Goal: Transaction & Acquisition: Subscribe to service/newsletter

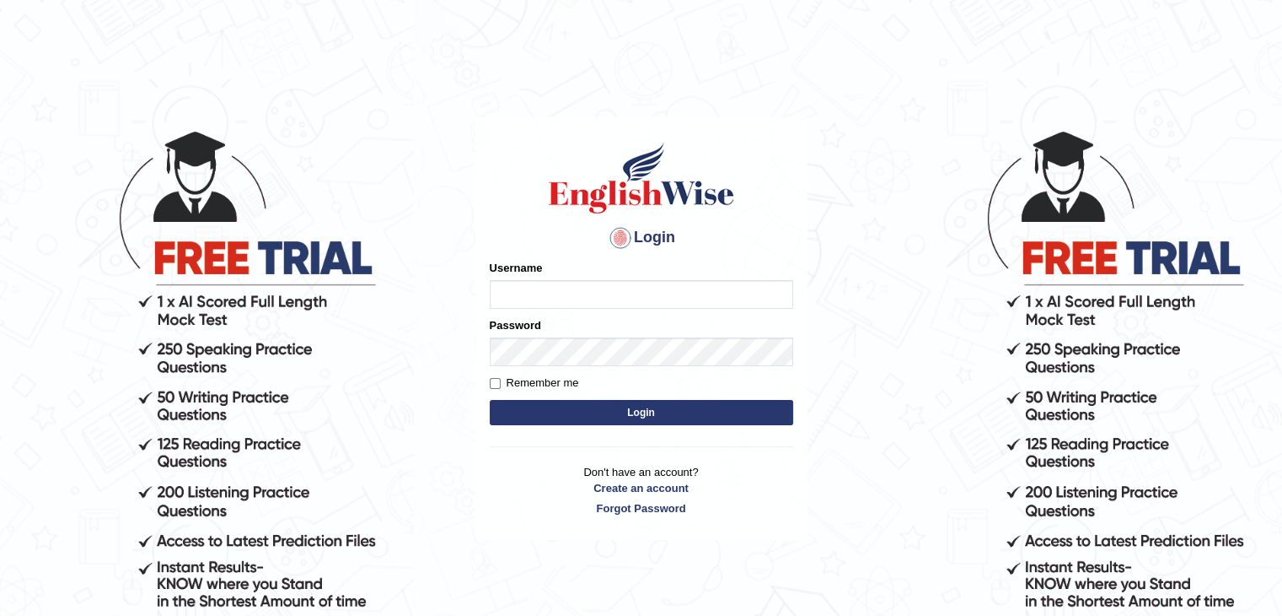
type input "karminder"
click at [490, 382] on input "Remember me" at bounding box center [495, 383] width 11 height 11
checkbox input "true"
click at [643, 409] on button "Login" at bounding box center [642, 412] width 304 height 25
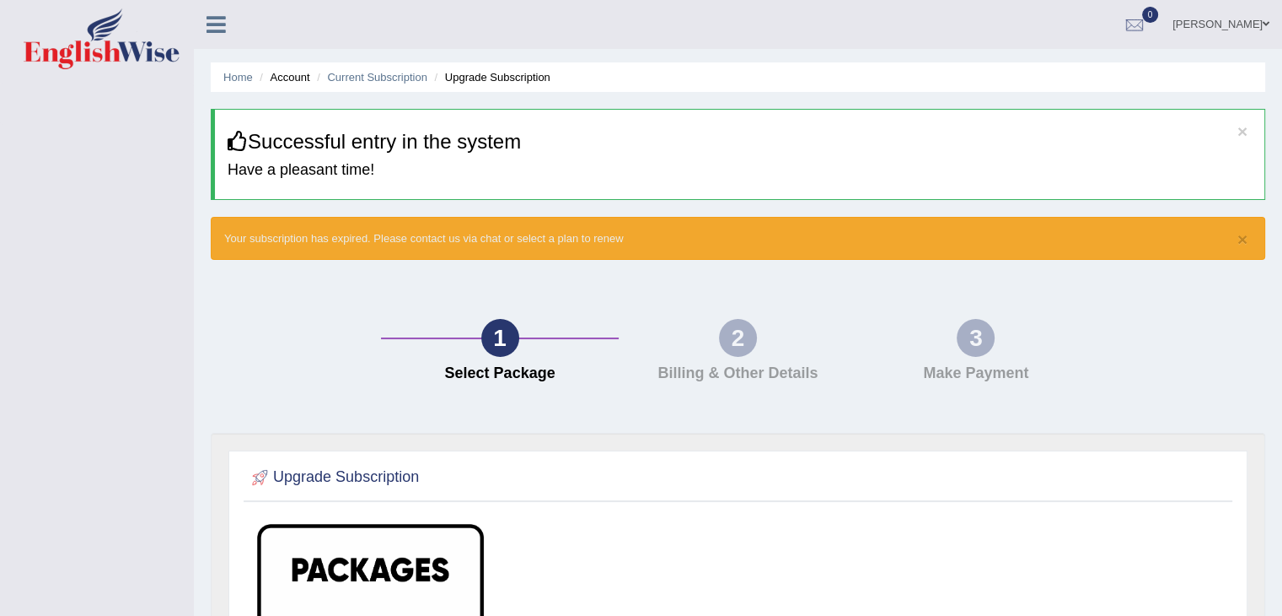
click at [755, 368] on h4 "Billing & Other Details" at bounding box center [737, 373] width 221 height 17
click at [962, 358] on div "3 Make Payment" at bounding box center [977, 355] width 238 height 72
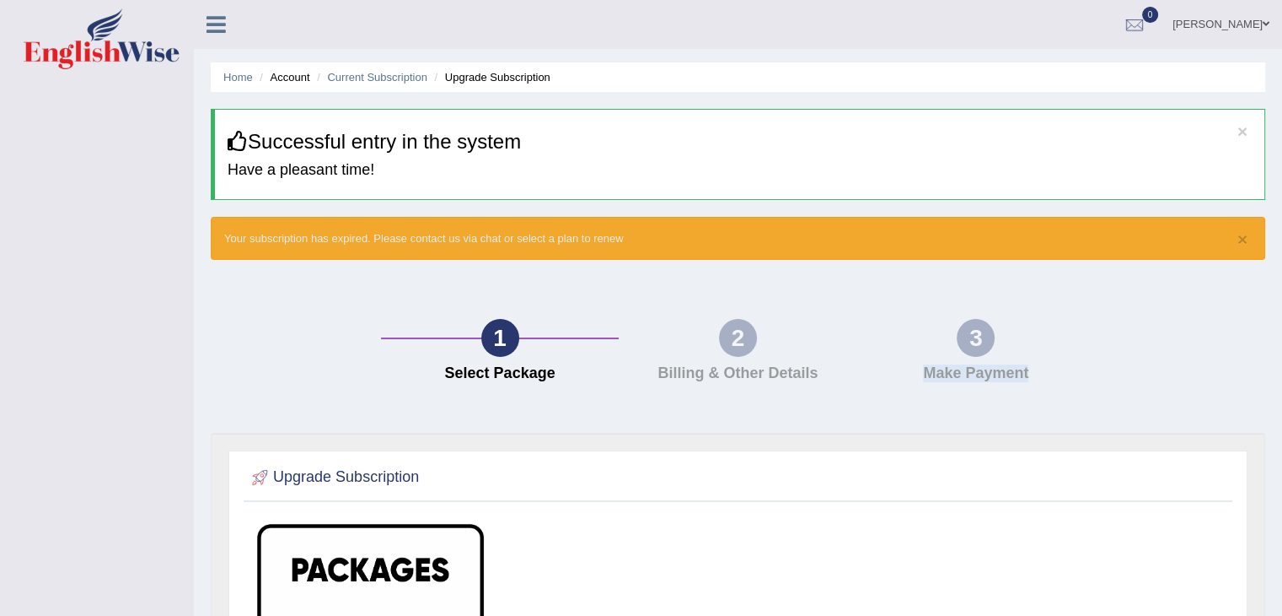
click at [962, 358] on div "3 Make Payment" at bounding box center [977, 355] width 238 height 72
click at [772, 338] on div "2 Billing & Other Details" at bounding box center [738, 355] width 238 height 72
click at [238, 74] on link "Home" at bounding box center [238, 77] width 30 height 13
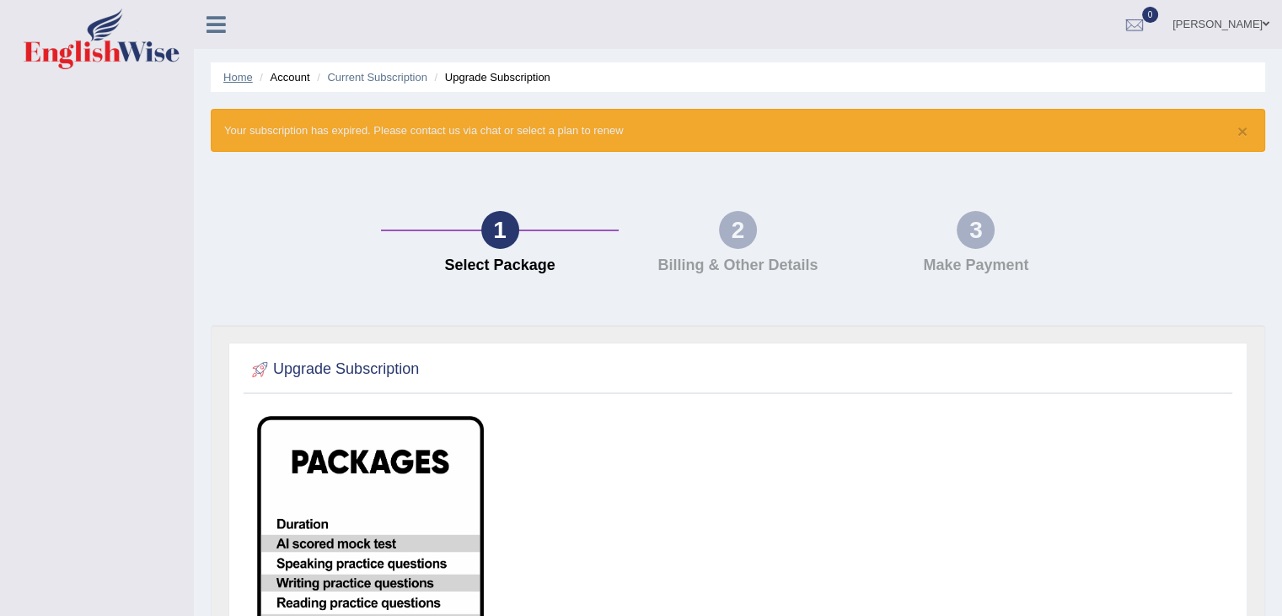
click at [236, 81] on link "Home" at bounding box center [238, 77] width 30 height 13
click at [237, 79] on link "Home" at bounding box center [238, 77] width 30 height 13
click at [287, 77] on li "Account" at bounding box center [282, 77] width 54 height 16
click at [499, 76] on li "Upgrade Subscription" at bounding box center [491, 77] width 120 height 16
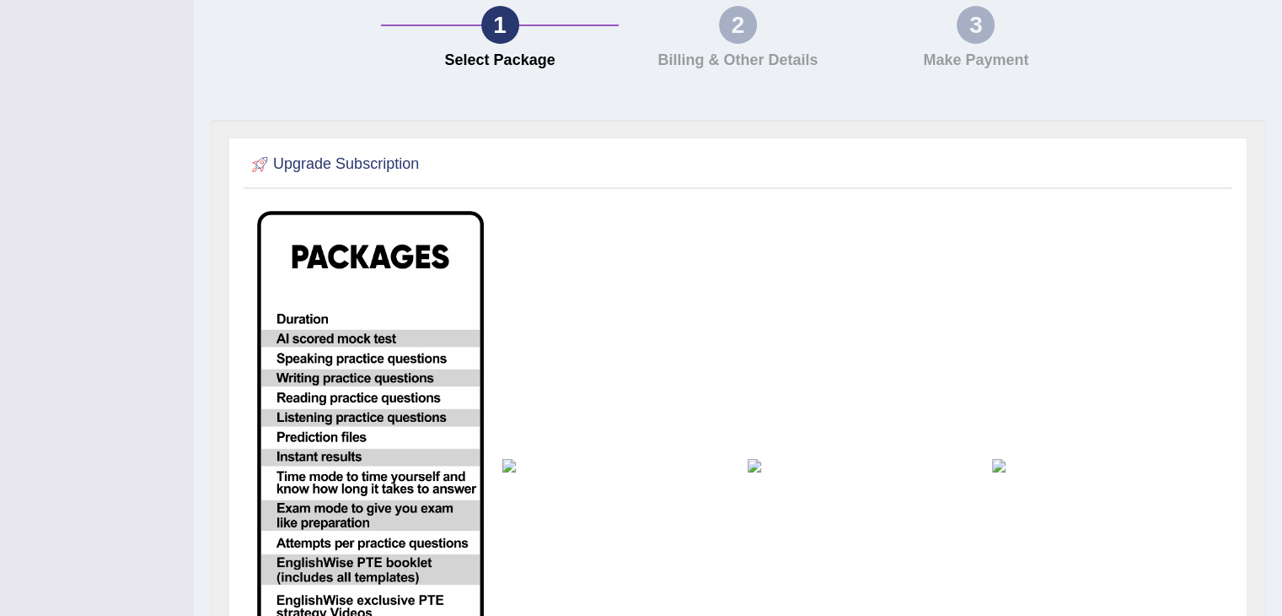
scroll to position [17, 0]
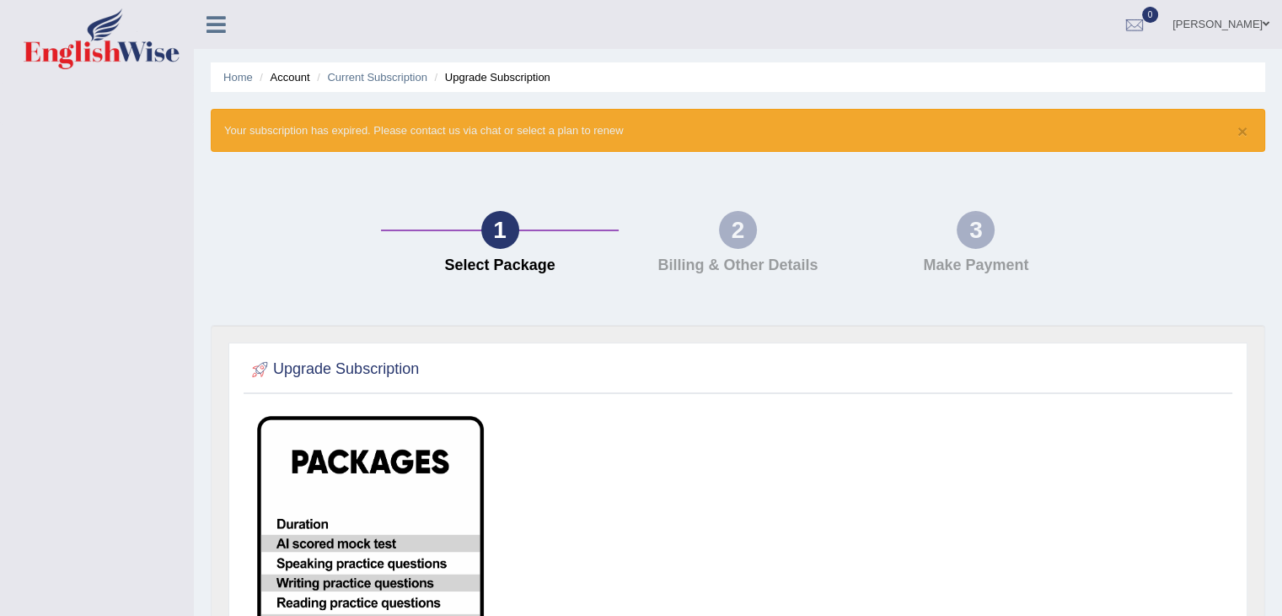
click at [1263, 24] on span at bounding box center [1266, 24] width 7 height 11
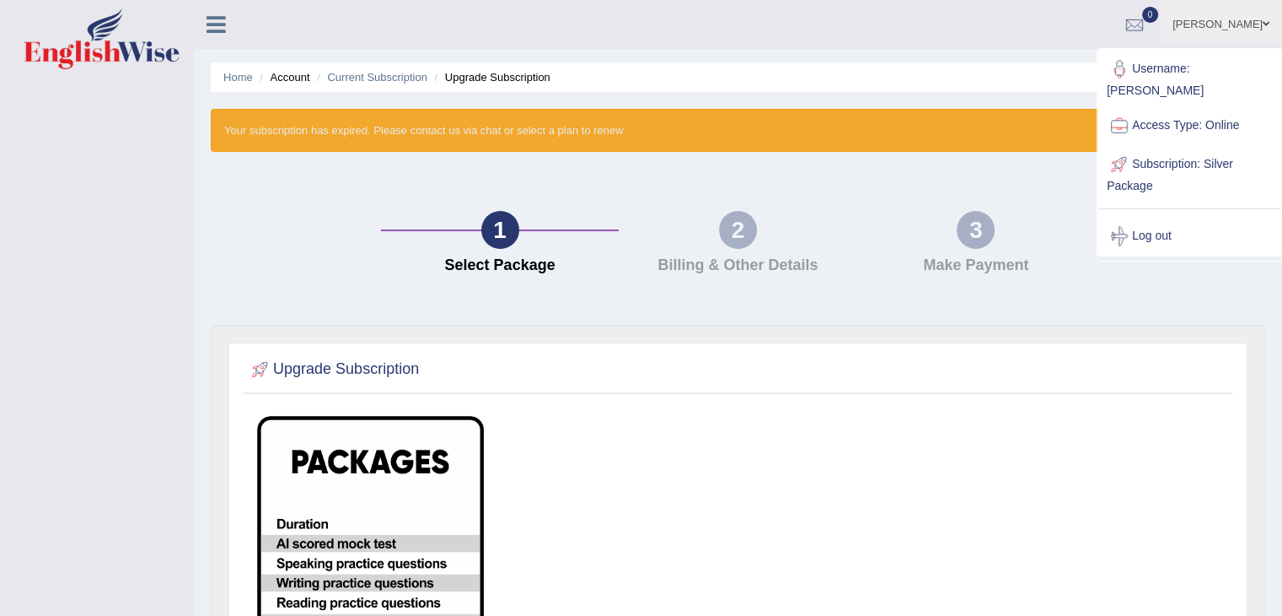
click at [1128, 166] on link "Subscription: Silver Package" at bounding box center [1190, 173] width 182 height 56
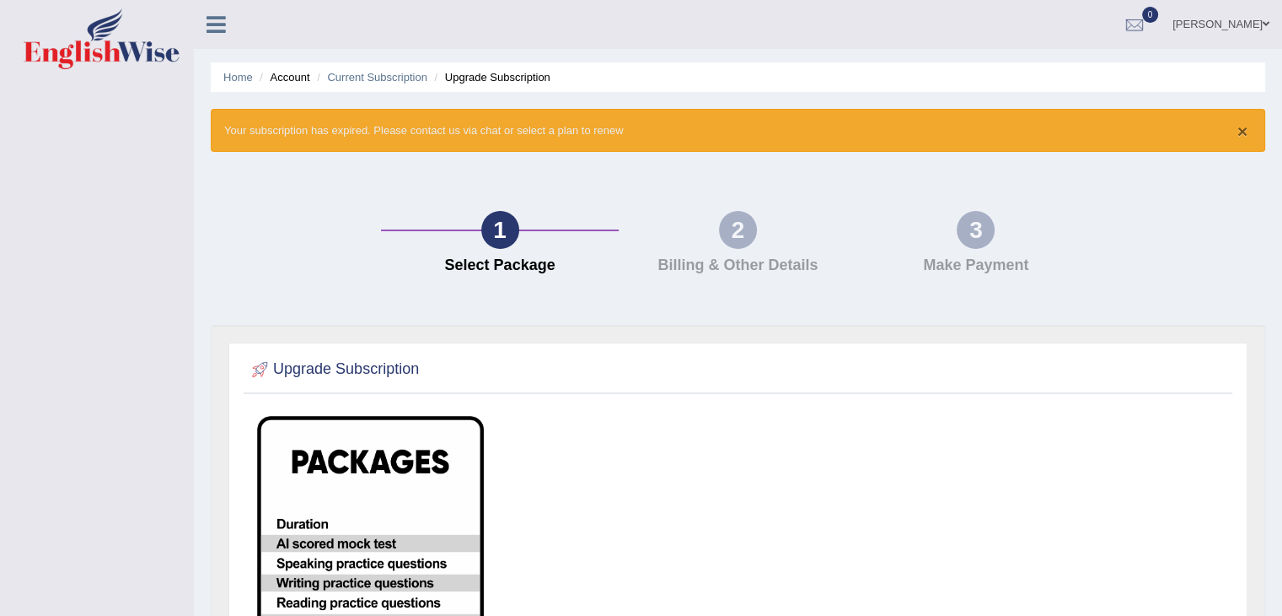
click at [1245, 132] on button "×" at bounding box center [1243, 131] width 10 height 18
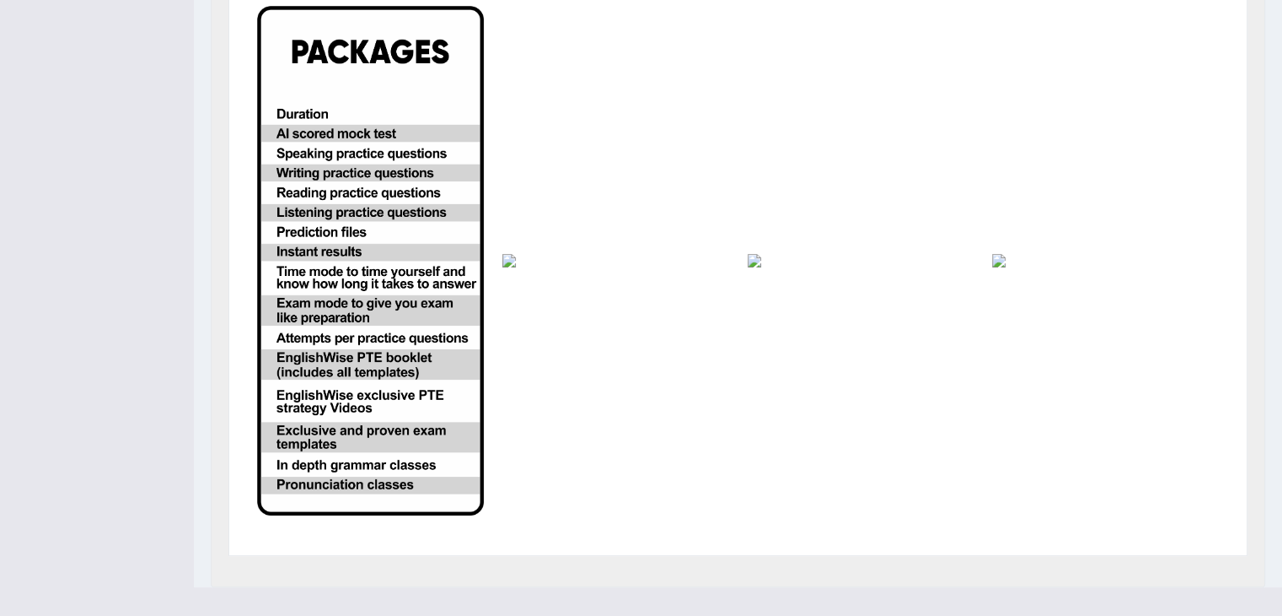
scroll to position [379, 0]
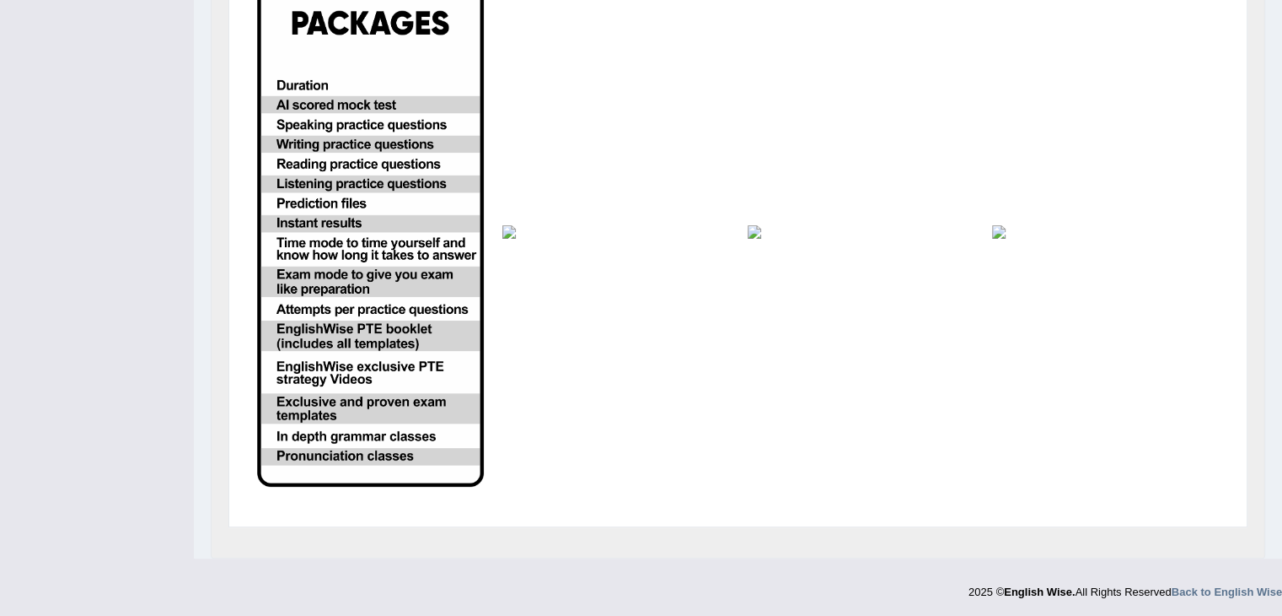
click at [433, 225] on img at bounding box center [370, 231] width 227 height 509
click at [510, 233] on img at bounding box center [616, 231] width 227 height 13
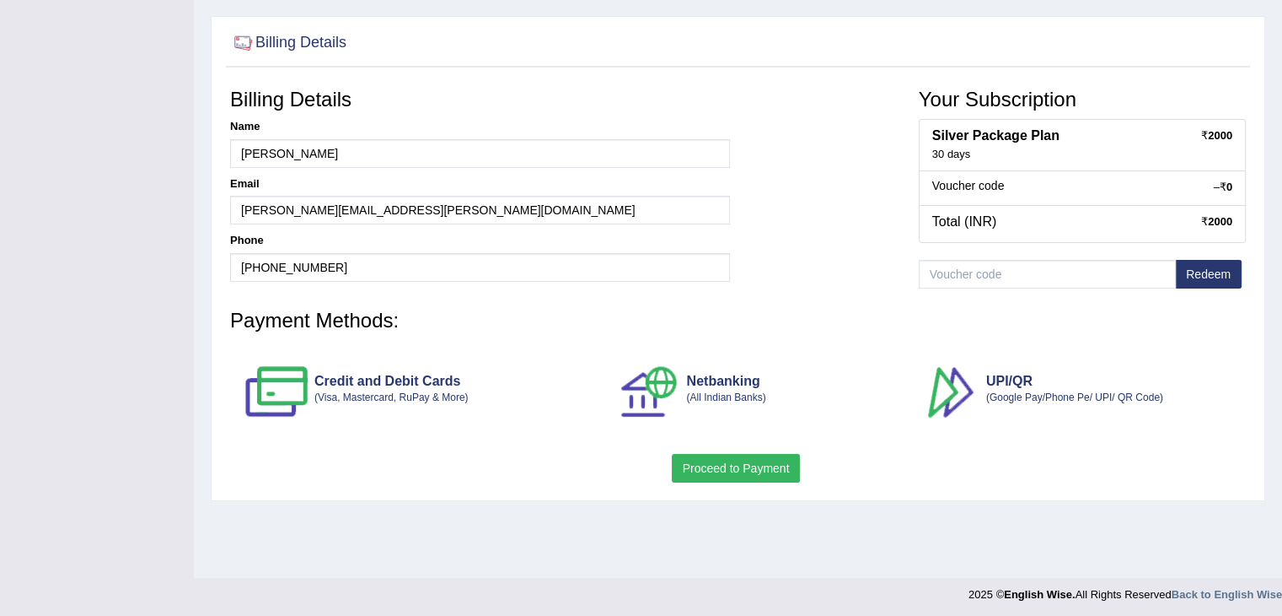
scroll to position [270, 0]
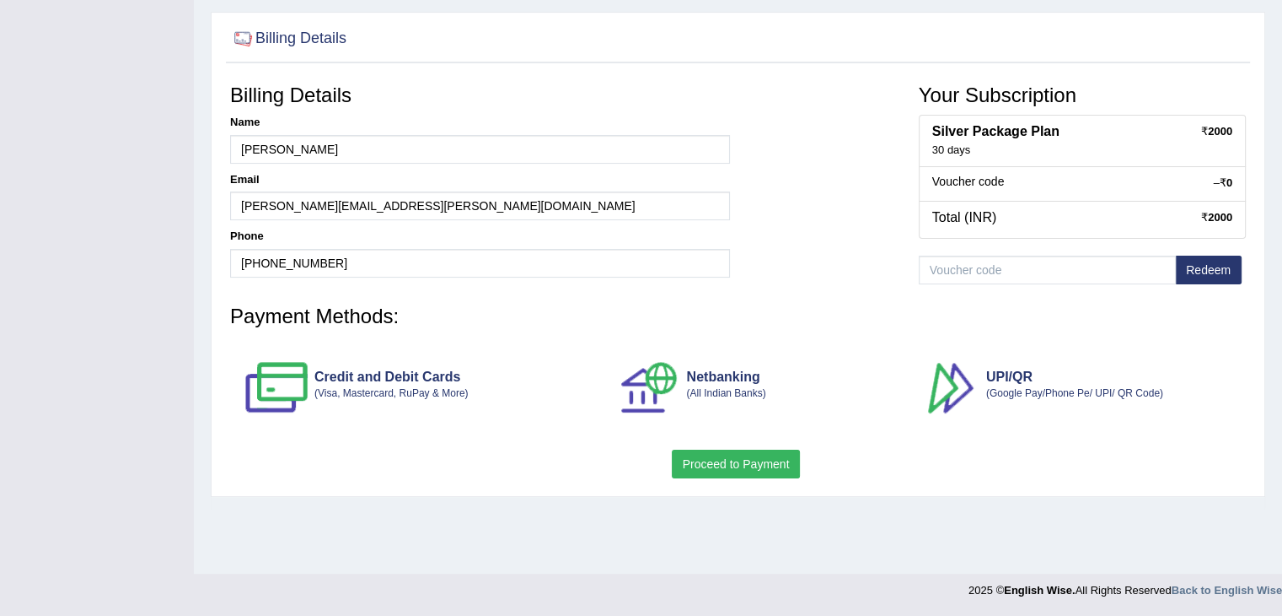
click at [1047, 393] on small "(Google Pay/Phone Pe/ UPI/ QR Code)" at bounding box center [1075, 393] width 177 height 12
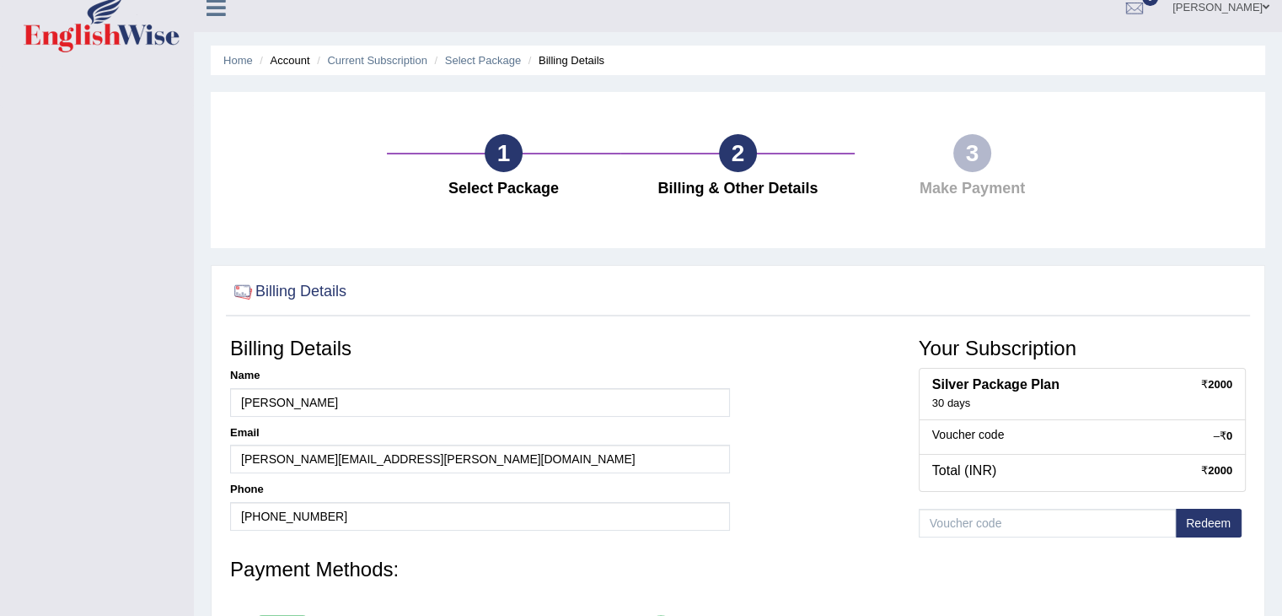
scroll to position [0, 0]
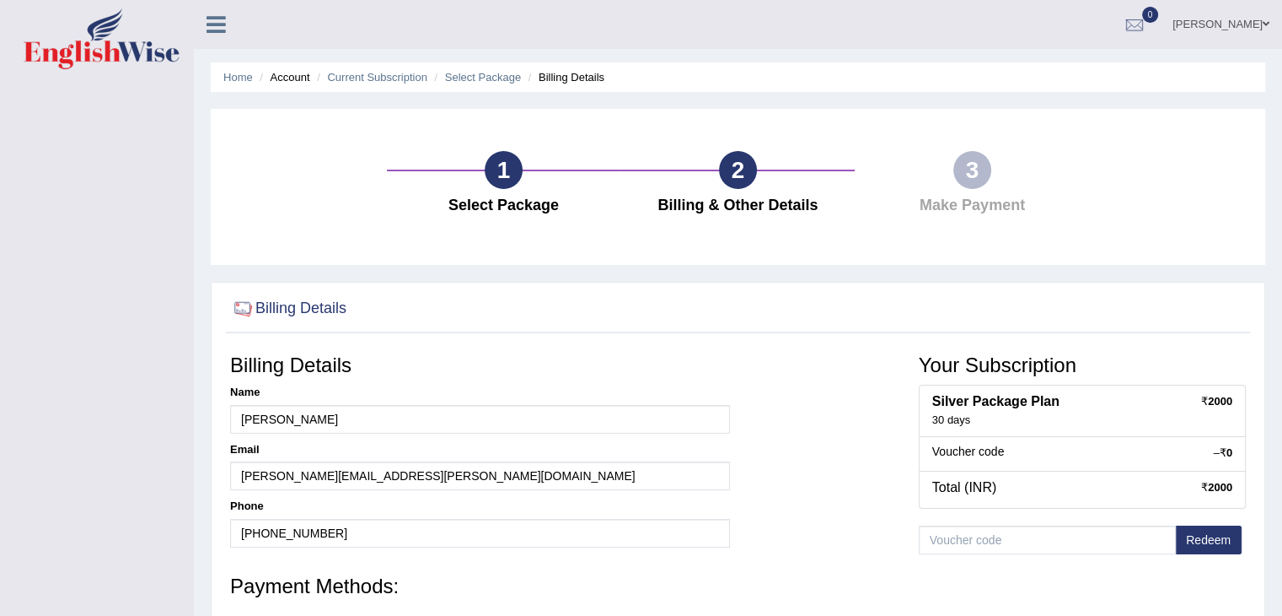
click at [965, 186] on div "3" at bounding box center [973, 170] width 38 height 38
click at [750, 183] on div "2" at bounding box center [738, 170] width 38 height 38
click at [506, 173] on div "1" at bounding box center [504, 170] width 38 height 38
